Goal: Task Accomplishment & Management: Manage account settings

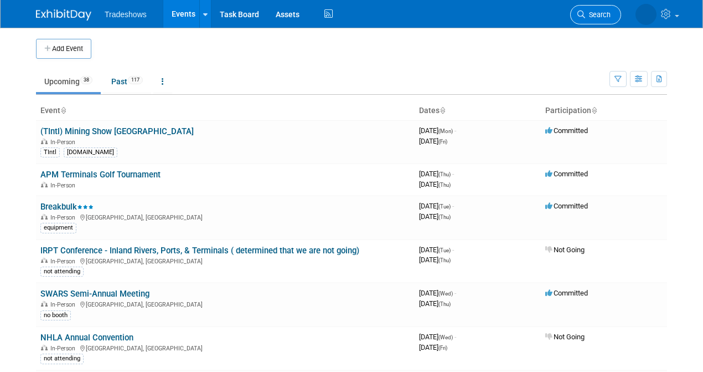
click at [594, 14] on span "Search" at bounding box center [598, 15] width 25 height 8
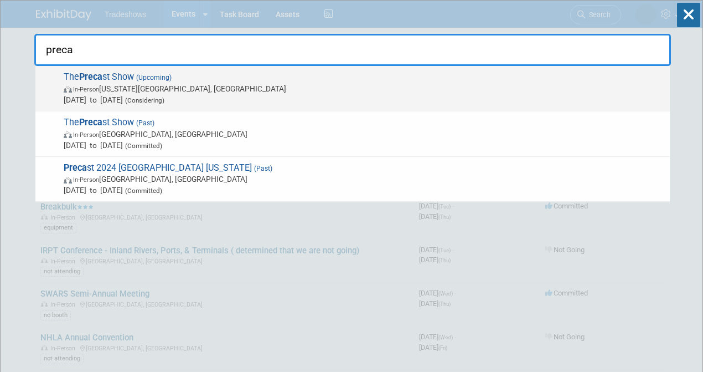
type input "preca"
click at [92, 94] on span "Feb 4, 2026 to Feb 6, 2026 (Considering)" at bounding box center [364, 99] width 601 height 11
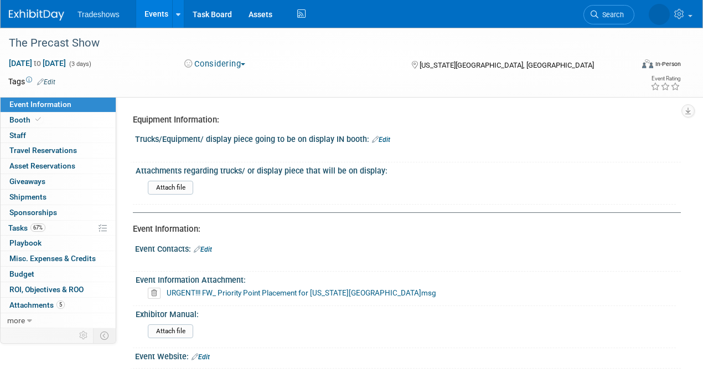
click at [81, 105] on link "Event Information" at bounding box center [58, 104] width 115 height 15
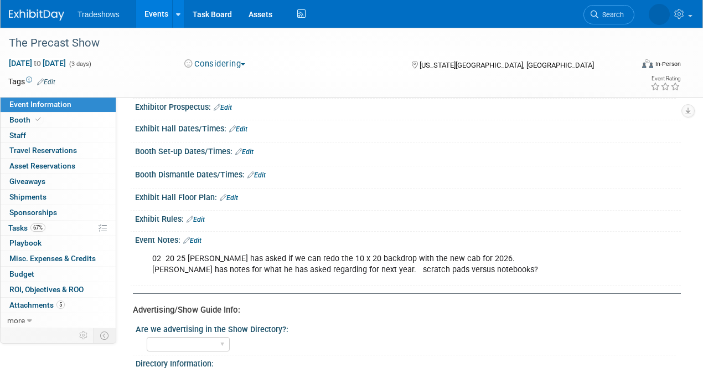
scroll to position [406, 0]
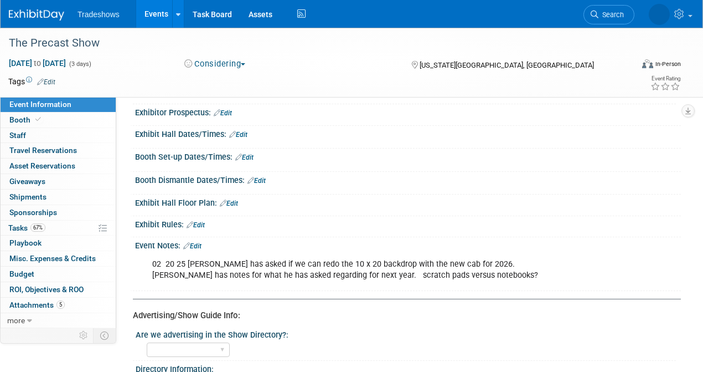
click at [197, 242] on link "Edit" at bounding box center [192, 246] width 18 height 8
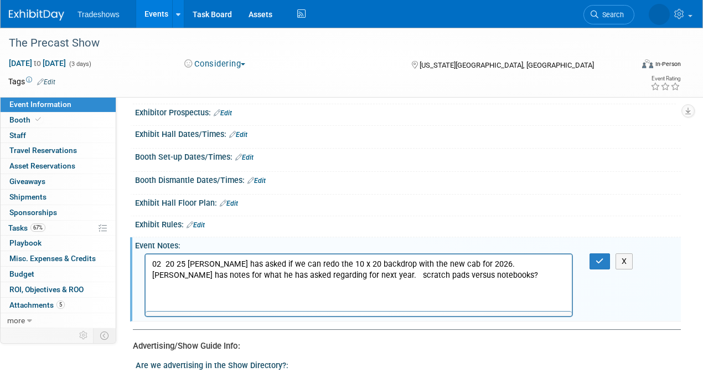
scroll to position [0, 0]
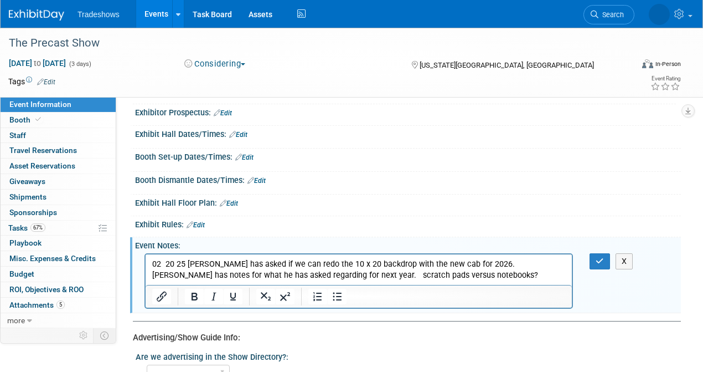
click at [446, 274] on p "02 20 25 Jeff Eisfelder has asked if we can redo the 10 x 20 backdrop with the …" at bounding box center [359, 269] width 414 height 22
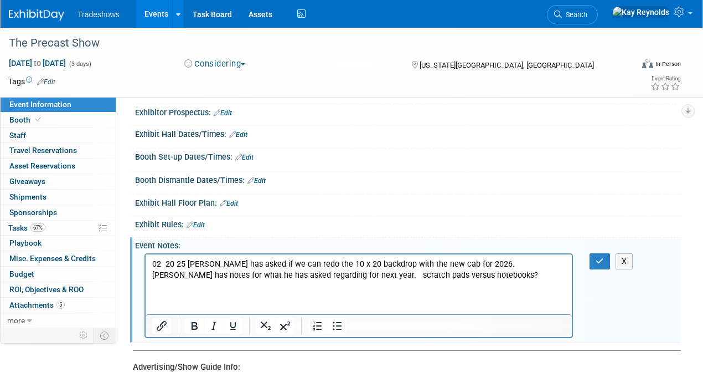
click at [155, 293] on p "Rich Text Area. Press ALT-0 for help." at bounding box center [359, 296] width 414 height 11
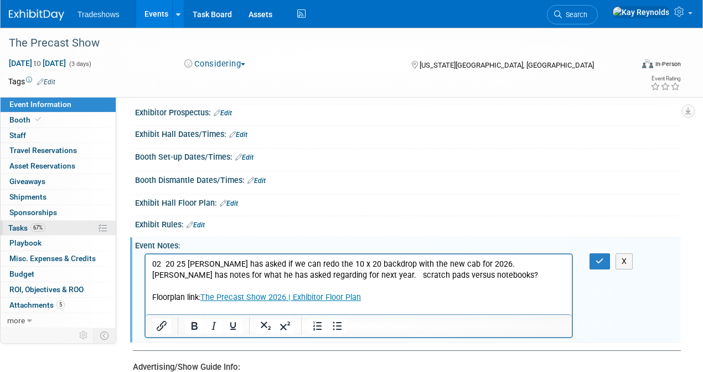
click at [65, 224] on link "67% Tasks 67%" at bounding box center [58, 227] width 115 height 15
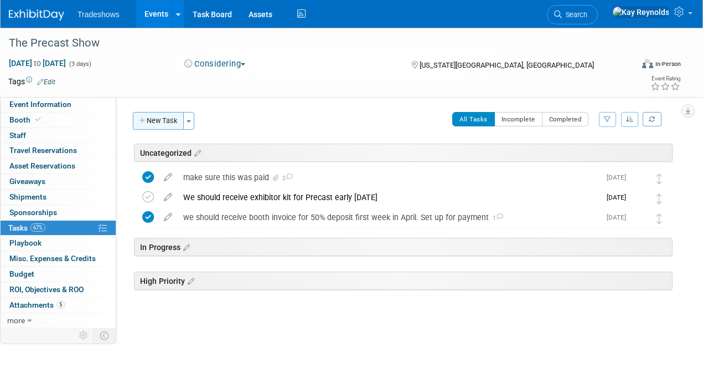
click at [157, 121] on button "New Task" at bounding box center [158, 121] width 51 height 18
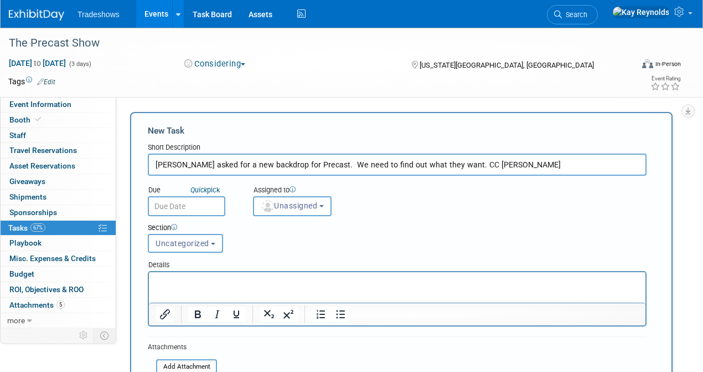
click at [468, 165] on input "Jeff Eisfelder asked for a new backdrop for Precast. We need to find out what t…" at bounding box center [397, 164] width 499 height 22
type input "Jeff Eisfelder asked for a new backdrop for Precast. We need to find out what t…"
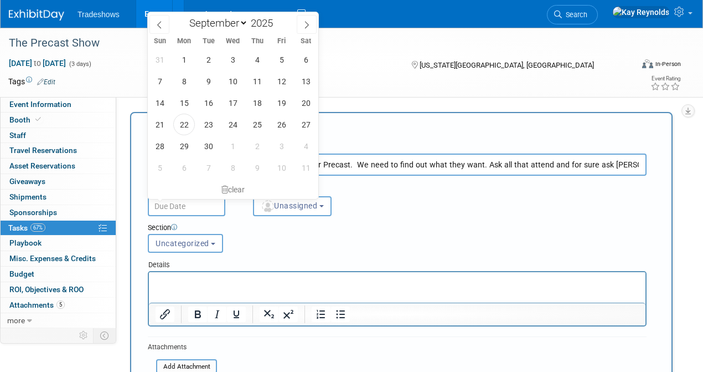
click at [173, 204] on input "text" at bounding box center [187, 206] width 78 height 20
click at [309, 24] on icon at bounding box center [307, 25] width 4 height 7
click at [309, 24] on icon at bounding box center [307, 25] width 8 height 8
select select "10"
click at [187, 82] on span "3" at bounding box center [184, 81] width 22 height 22
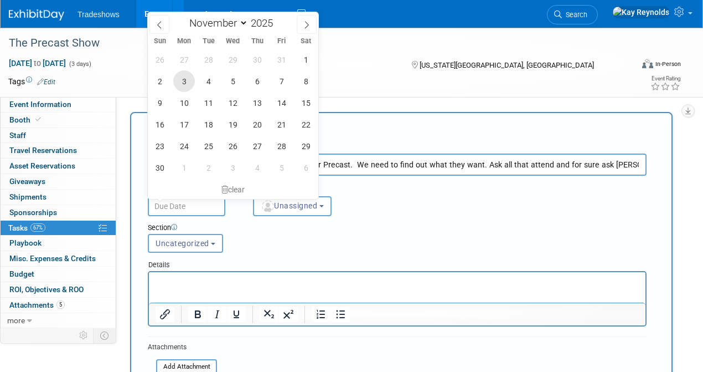
type input "Nov 3, 2025"
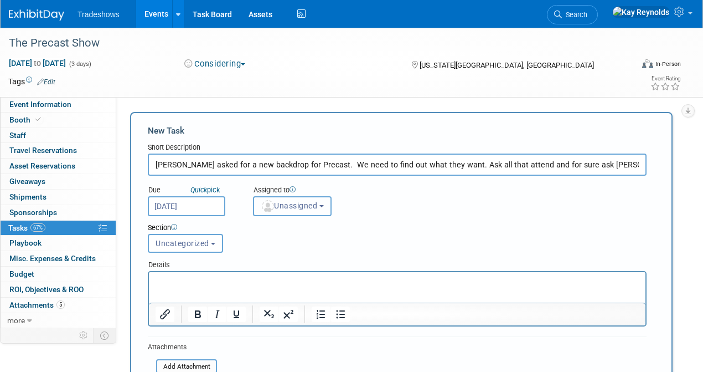
click at [296, 207] on span "Unassigned" at bounding box center [289, 205] width 57 height 9
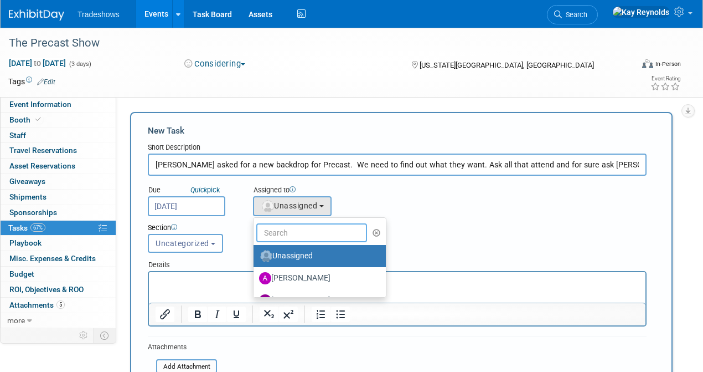
click at [283, 234] on input "text" at bounding box center [311, 232] width 111 height 19
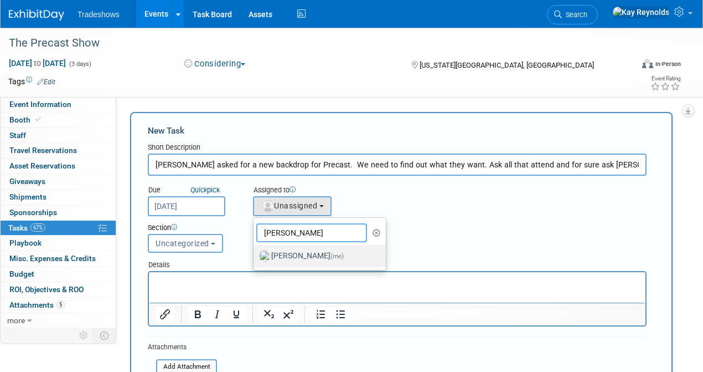
type input "Kay"
click at [287, 253] on label "Kay Reynolds (me)" at bounding box center [317, 256] width 116 height 18
click at [255, 253] on input "Kay Reynolds (me)" at bounding box center [251, 254] width 7 height 7
select select "5e9256d4-eeb1-4d7e-ac69-1857632dd0f4"
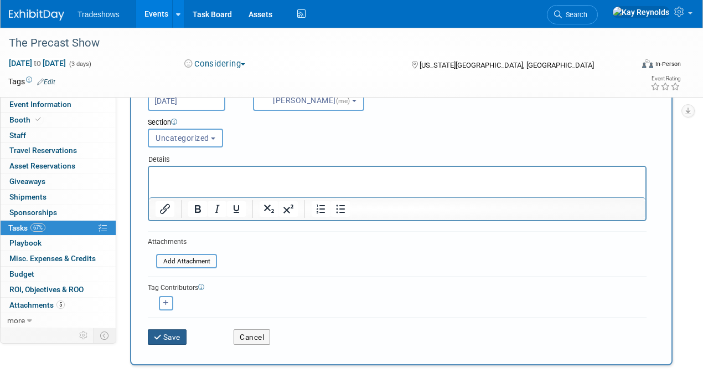
scroll to position [111, 0]
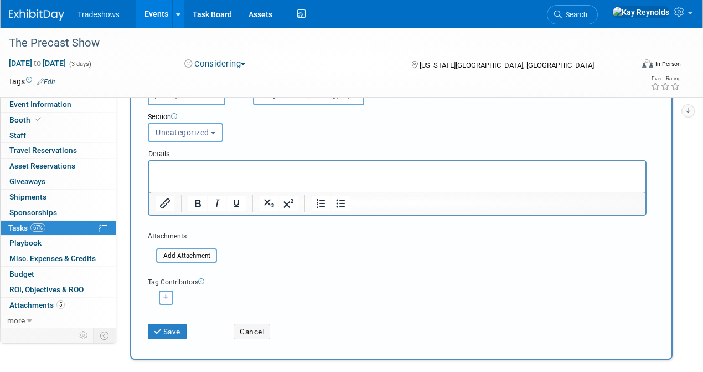
click at [165, 296] on icon "button" at bounding box center [166, 297] width 6 height 6
select select
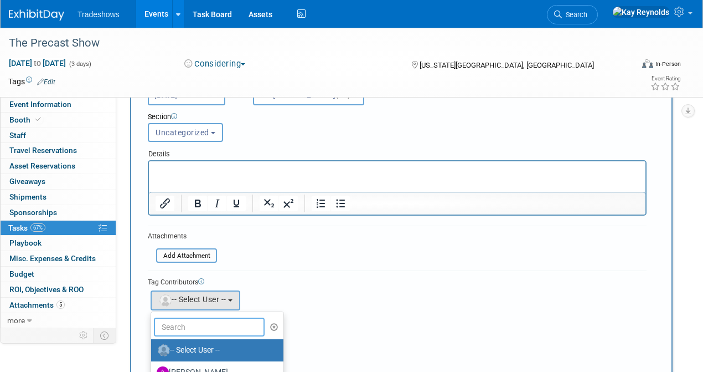
click at [192, 322] on input "text" at bounding box center [209, 326] width 111 height 19
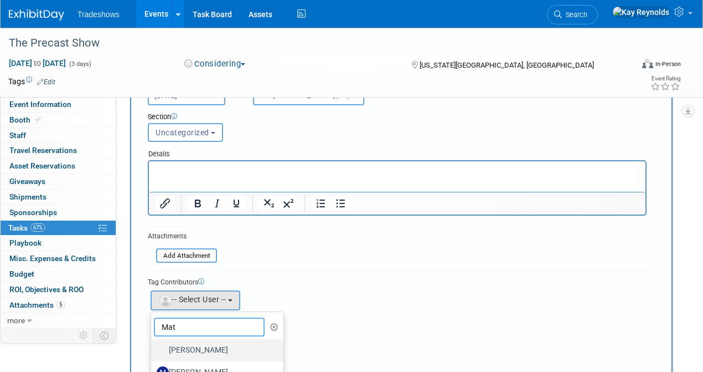
type input "Mat"
click at [195, 343] on label "[PERSON_NAME]" at bounding box center [215, 350] width 116 height 18
click at [153, 345] on input "[PERSON_NAME]" at bounding box center [149, 348] width 7 height 7
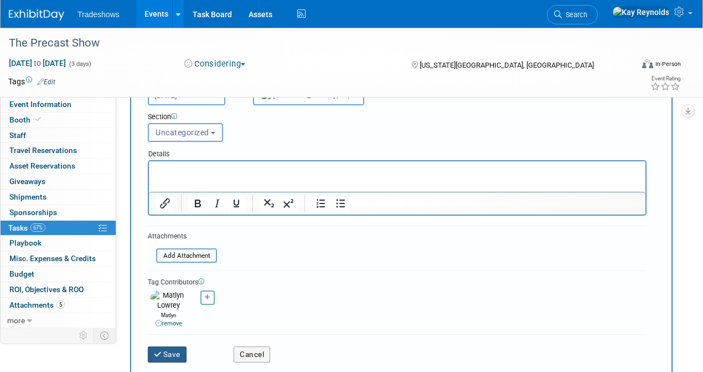
click at [168, 346] on button "Save" at bounding box center [167, 354] width 39 height 16
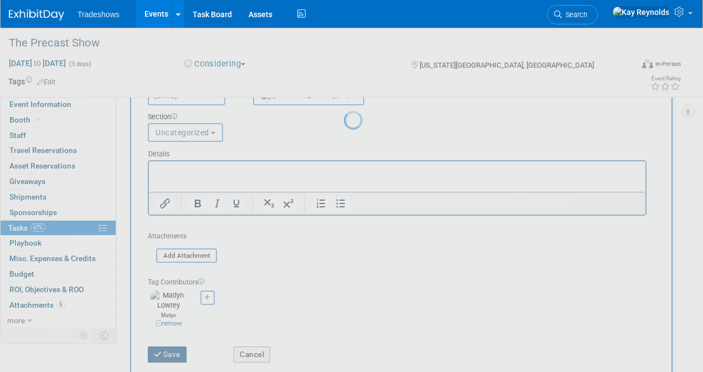
scroll to position [0, 0]
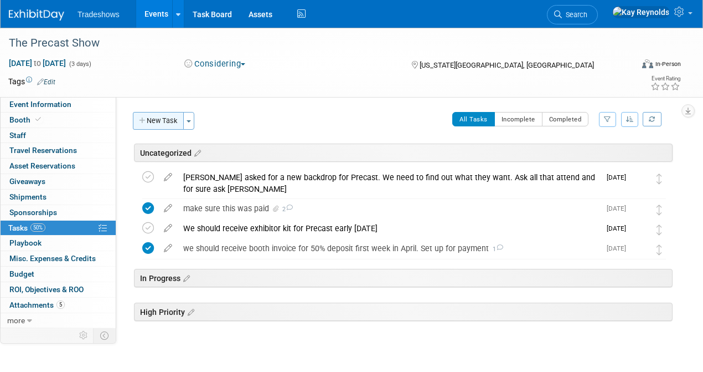
click at [150, 121] on button "New Task" at bounding box center [158, 121] width 51 height 18
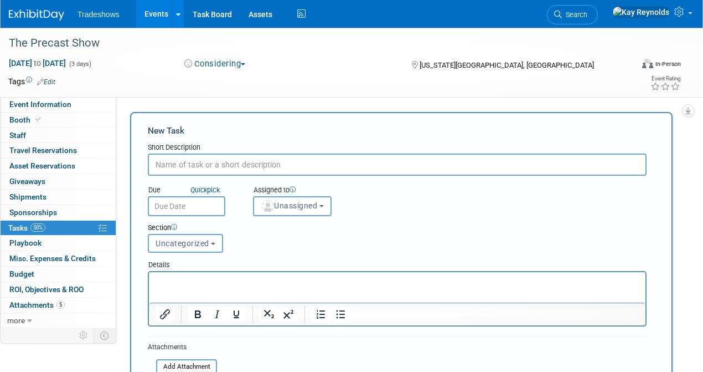
type input "a"
type input "Asked Steve is he thinks we need to do any sponsorship for the 2026 Precast sho…"
click at [175, 207] on input "text" at bounding box center [187, 206] width 78 height 20
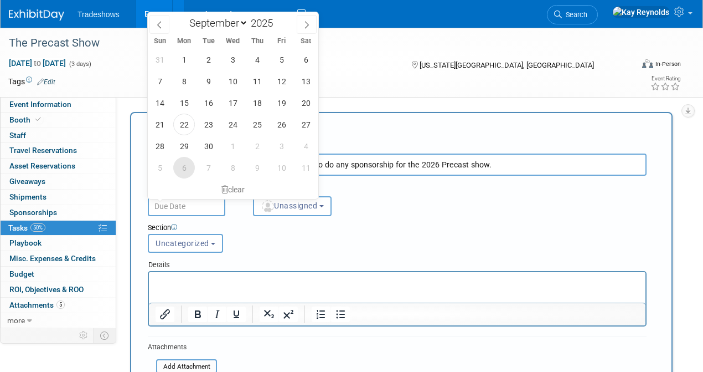
click at [187, 165] on span "6" at bounding box center [184, 168] width 22 height 22
type input "[DATE]"
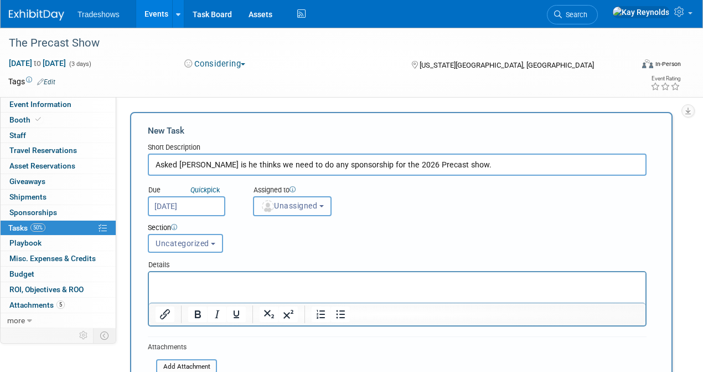
click at [279, 203] on span "Unassigned" at bounding box center [289, 205] width 57 height 9
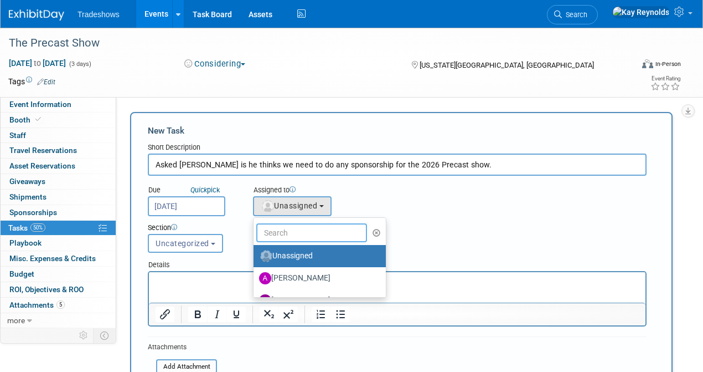
click at [291, 234] on input "text" at bounding box center [311, 232] width 111 height 19
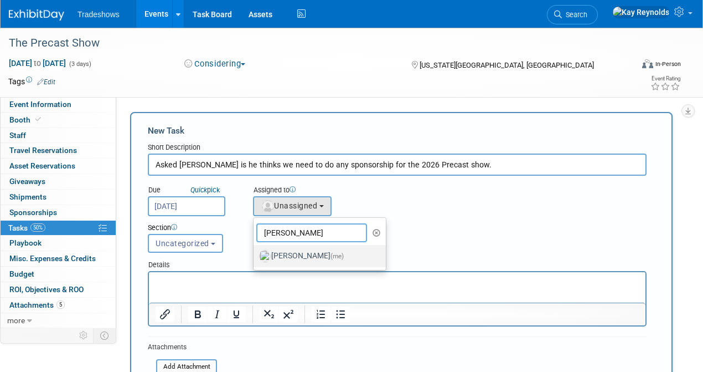
type input "kay"
click at [287, 253] on label "Kay Reynolds (me)" at bounding box center [317, 256] width 116 height 18
click at [255, 253] on input "Kay Reynolds (me)" at bounding box center [251, 254] width 7 height 7
select select "5e9256d4-eeb1-4d7e-ac69-1857632dd0f4"
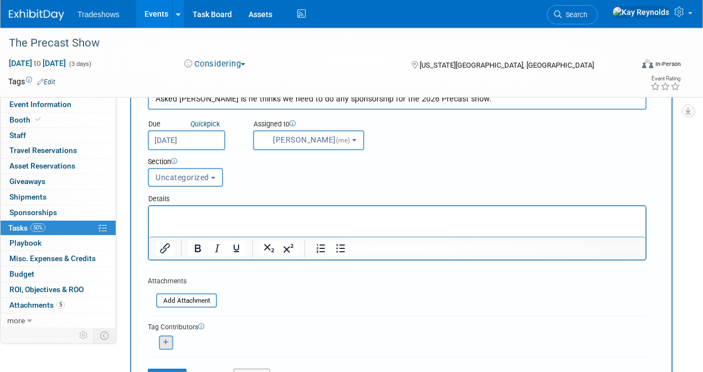
scroll to position [74, 0]
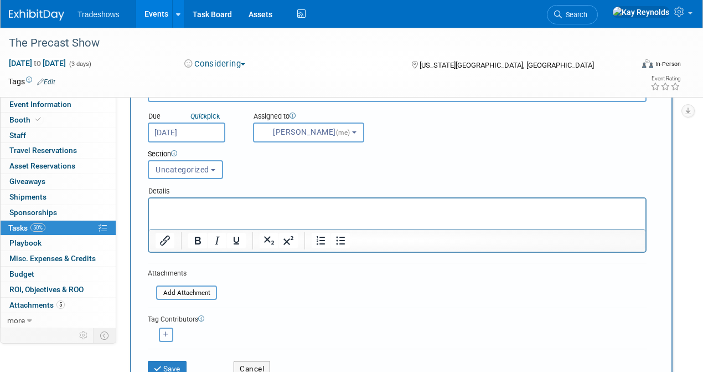
click at [166, 336] on icon "button" at bounding box center [166, 334] width 6 height 6
select select
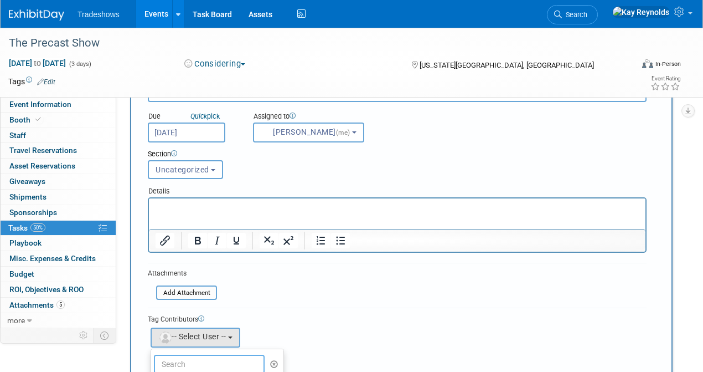
click at [196, 360] on input "text" at bounding box center [209, 364] width 111 height 19
type input "<at"
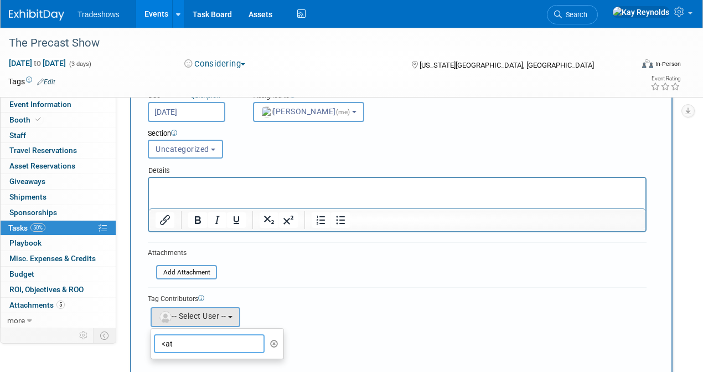
drag, startPoint x: 177, startPoint y: 366, endPoint x: 139, endPoint y: 364, distance: 37.7
click at [139, 364] on div "New Task Short Description Asked Steve is he thinks we need to do any sponsorsh…" at bounding box center [401, 248] width 543 height 460
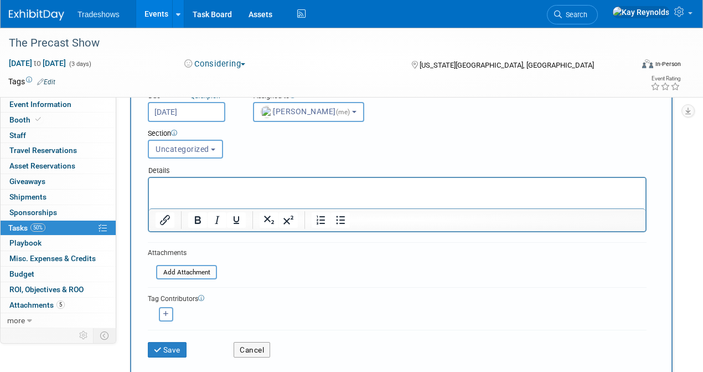
scroll to position [100, 0]
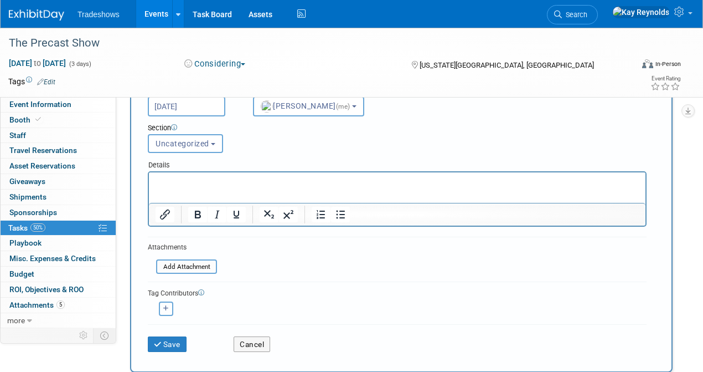
click at [166, 308] on icon "button" at bounding box center [166, 308] width 6 height 6
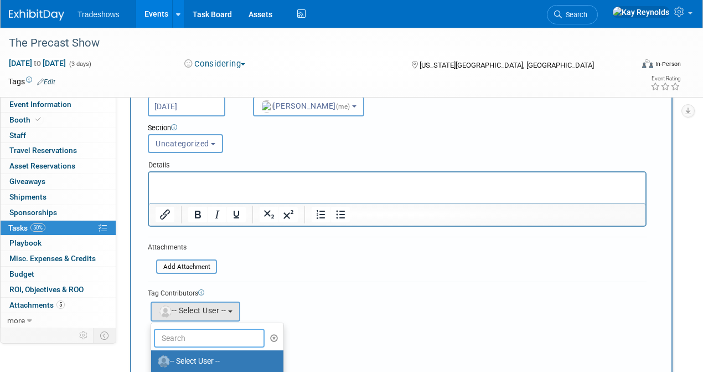
click at [186, 340] on input "text" at bounding box center [209, 337] width 111 height 19
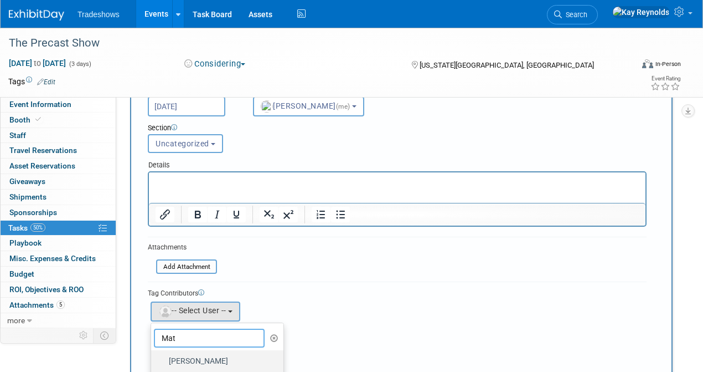
type input "Mat"
click at [185, 357] on label "[PERSON_NAME]" at bounding box center [215, 361] width 116 height 18
click at [153, 357] on input "[PERSON_NAME]" at bounding box center [149, 359] width 7 height 7
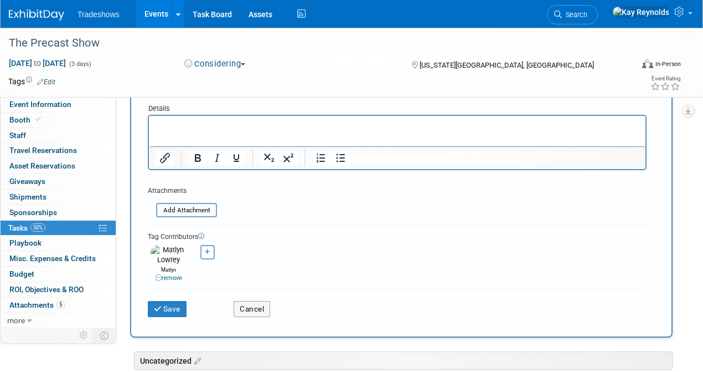
scroll to position [173, 0]
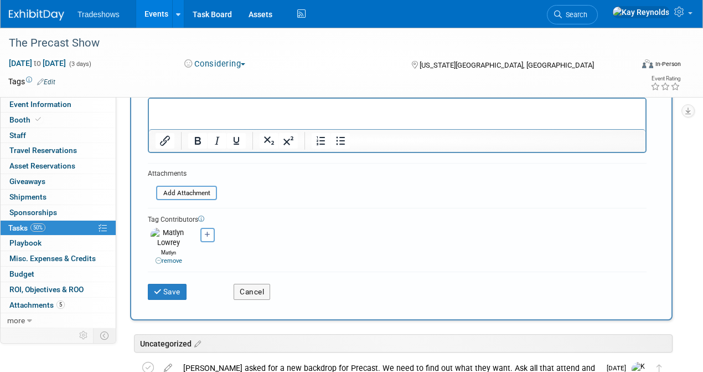
click at [250, 233] on div "Alex remove Barry remove" at bounding box center [397, 245] width 499 height 40
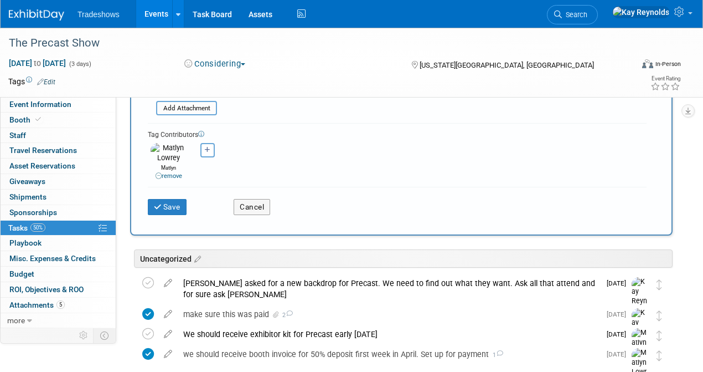
scroll to position [184, 0]
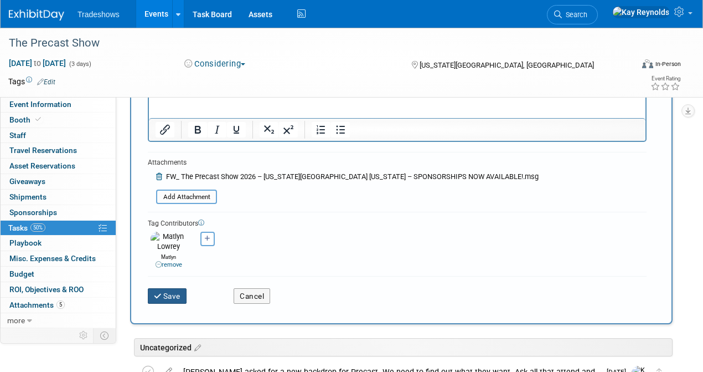
click at [172, 292] on button "Save" at bounding box center [167, 296] width 39 height 16
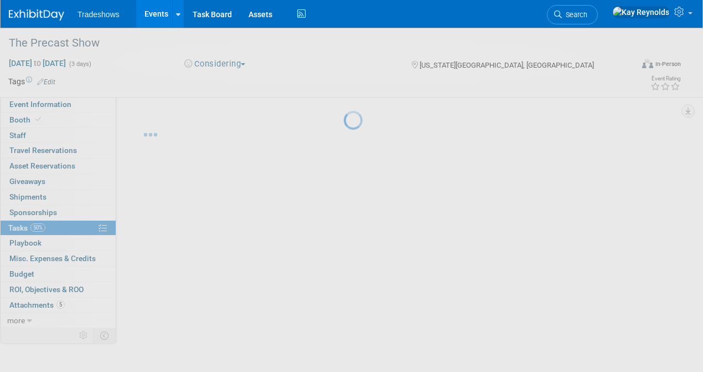
scroll to position [0, 0]
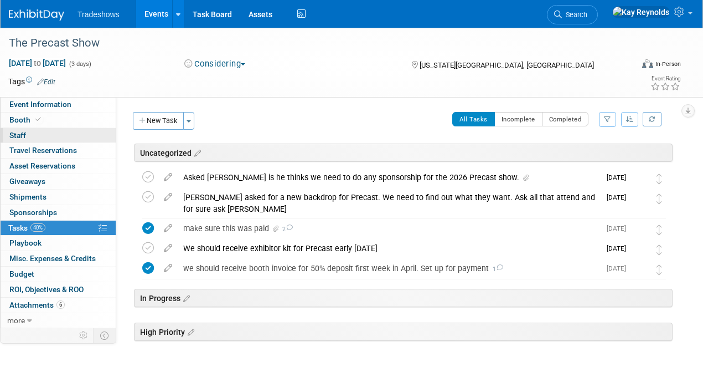
click at [44, 132] on link "0 Staff 0" at bounding box center [58, 135] width 115 height 15
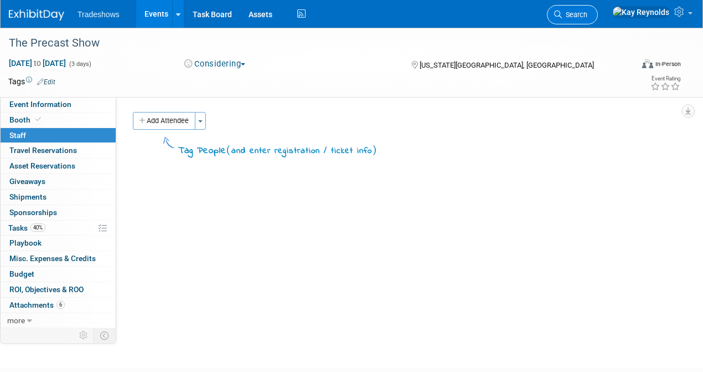
click at [588, 17] on span "Search" at bounding box center [574, 15] width 25 height 8
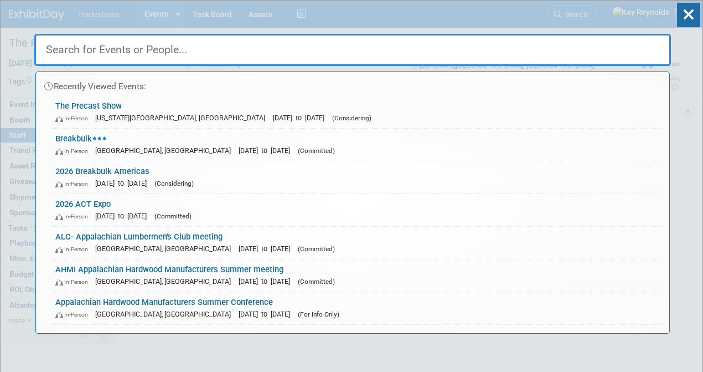
click at [100, 54] on input "text" at bounding box center [352, 50] width 637 height 32
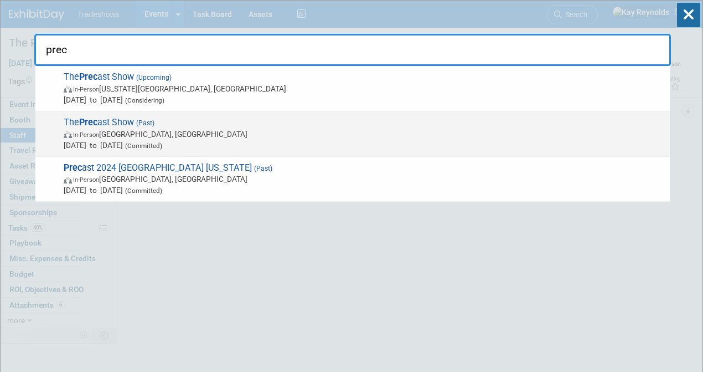
type input "prec"
click at [89, 141] on span "Feb 5, 2025 to Feb 7, 2025 (Committed)" at bounding box center [364, 145] width 601 height 11
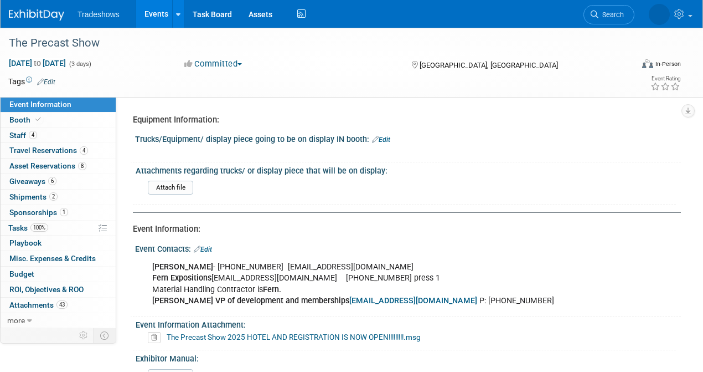
select select "No"
click at [41, 134] on link "4 Staff 4" at bounding box center [58, 135] width 115 height 15
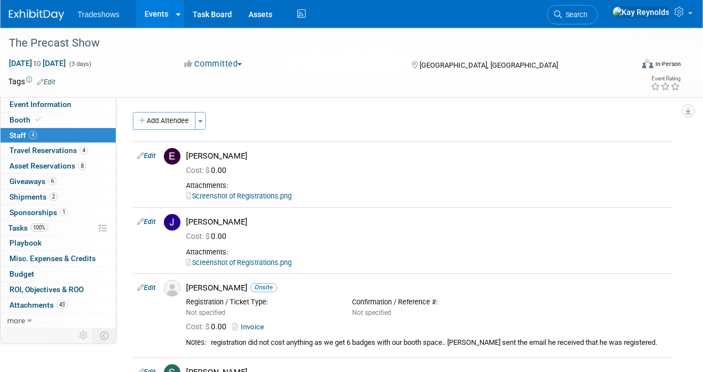
drag, startPoint x: 622, startPoint y: 16, endPoint x: 614, endPoint y: 17, distance: 7.8
click at [588, 16] on span "Search" at bounding box center [574, 15] width 25 height 8
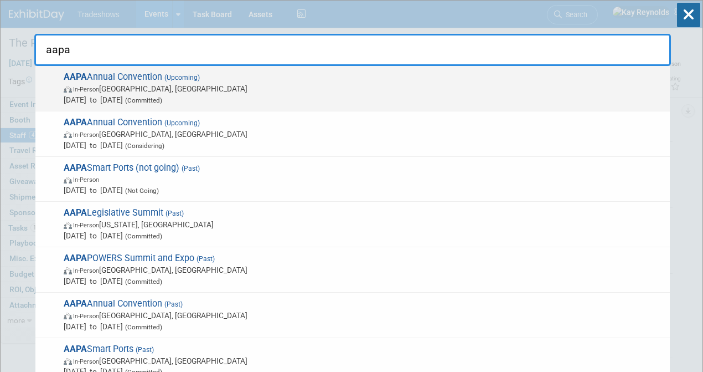
type input "aapa"
click at [122, 83] on span "In-Person Québec City, Canada" at bounding box center [364, 88] width 601 height 11
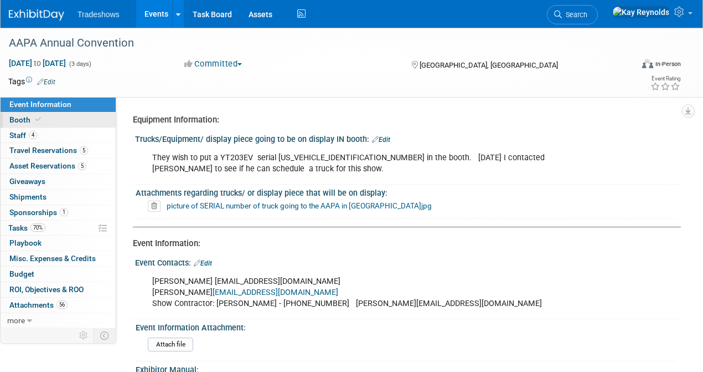
click at [50, 121] on link "Booth" at bounding box center [58, 119] width 115 height 15
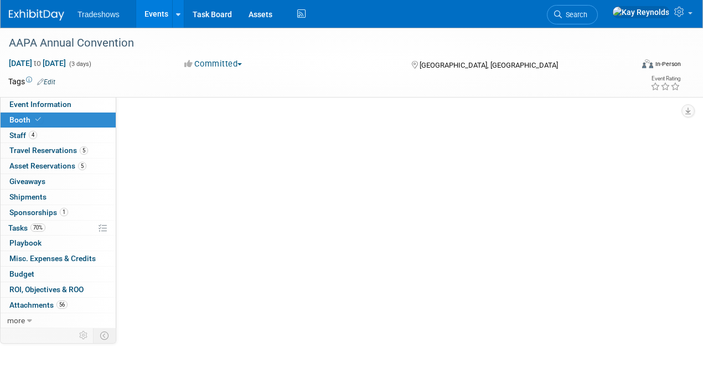
select select "Certificate of insurance sent"
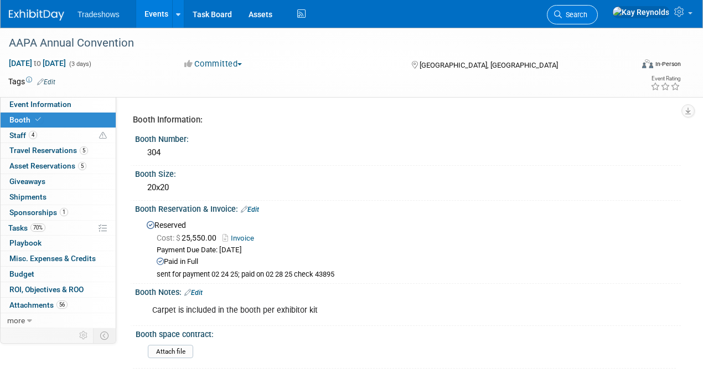
click at [588, 14] on span "Search" at bounding box center [574, 15] width 25 height 8
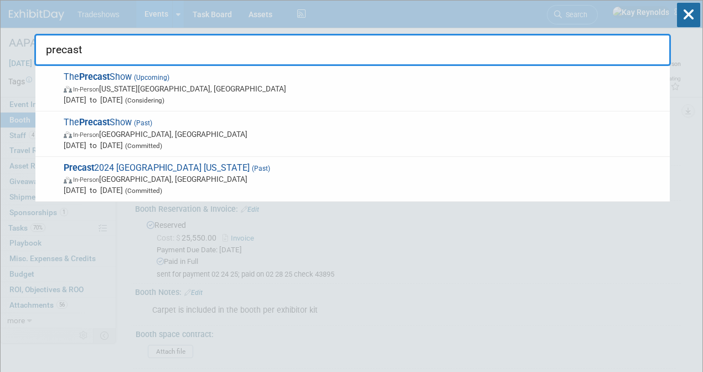
type input "precast"
